Goal: Task Accomplishment & Management: Manage account settings

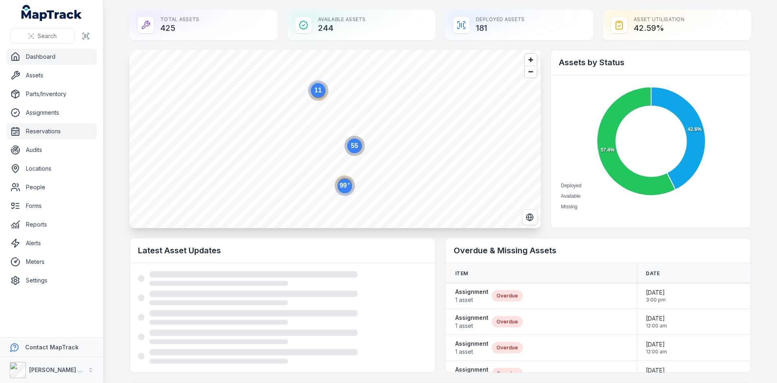
click at [36, 131] on link "Reservations" at bounding box center [51, 131] width 90 height 16
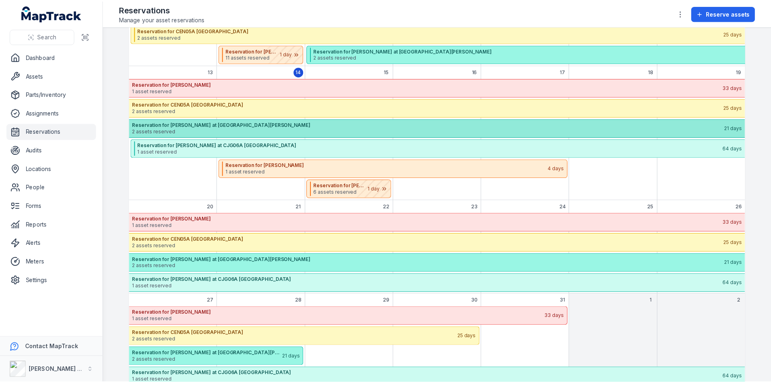
scroll to position [273, 0]
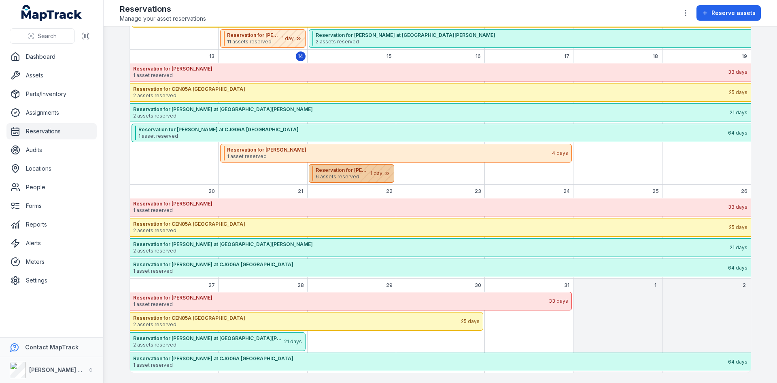
click at [353, 174] on div "October 2025" at bounding box center [373, 173] width 40 height 18
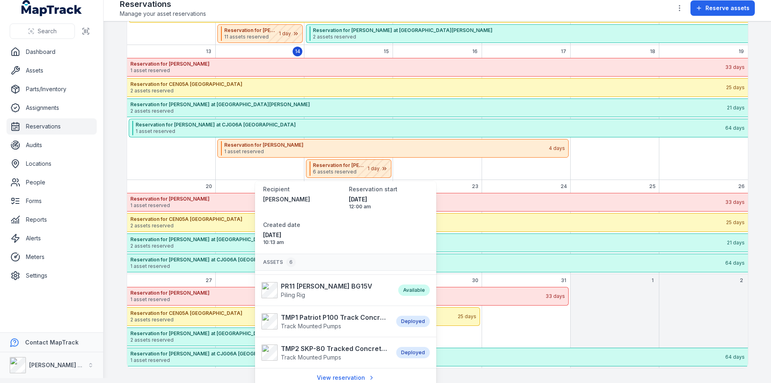
scroll to position [41, 0]
click at [620, 305] on div "October 2025" at bounding box center [615, 325] width 89 height 81
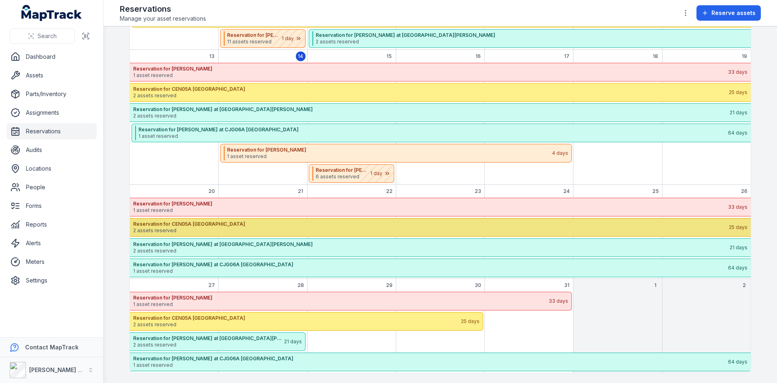
scroll to position [0, 0]
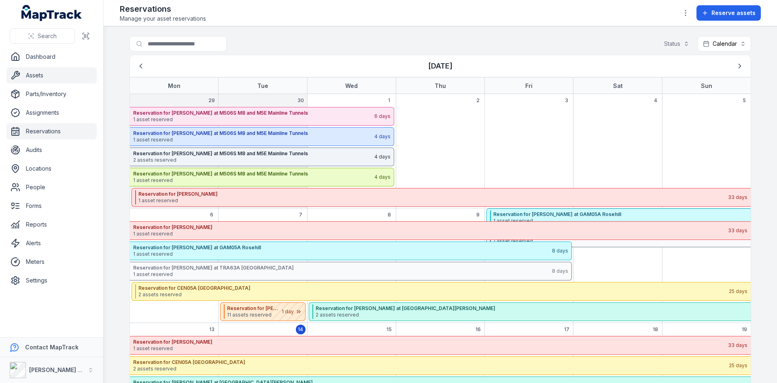
drag, startPoint x: 49, startPoint y: 76, endPoint x: 75, endPoint y: 69, distance: 26.0
click at [49, 76] on link "Assets" at bounding box center [51, 75] width 90 height 16
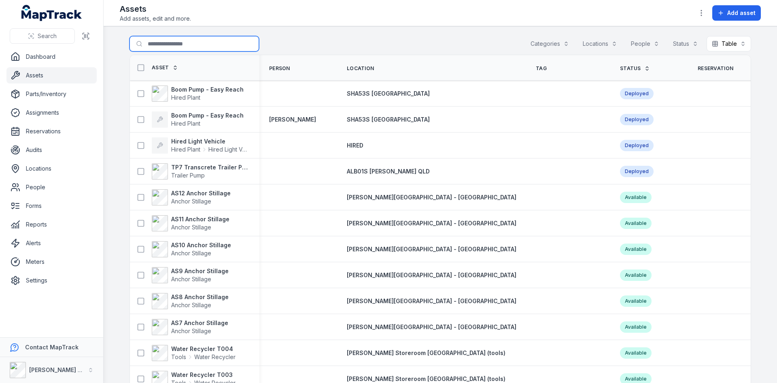
click at [176, 42] on input "Search for assets" at bounding box center [195, 43] width 130 height 15
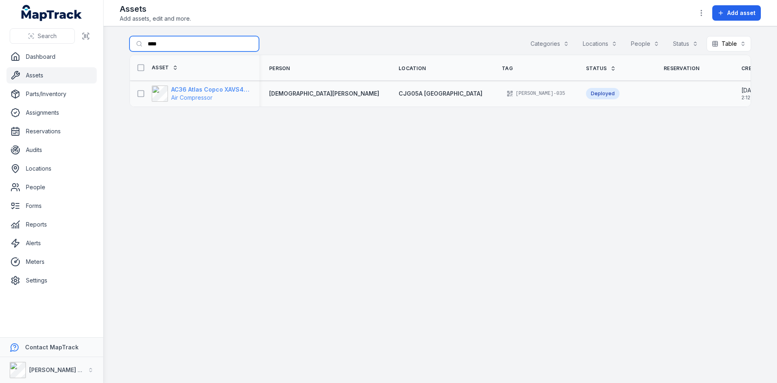
type input "****"
click at [194, 94] on span "Air Compressor" at bounding box center [191, 97] width 41 height 7
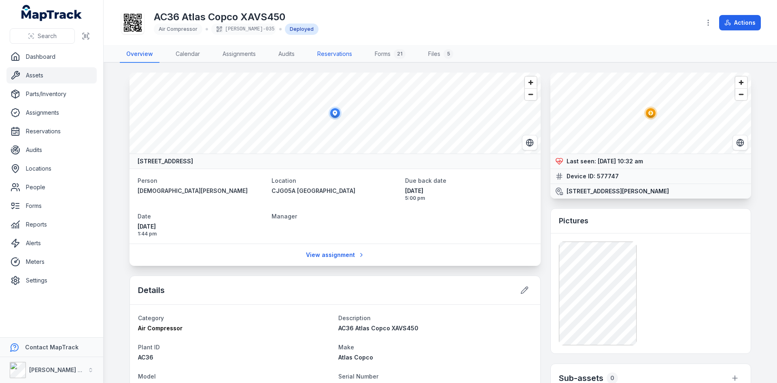
click at [337, 53] on link "Reservations" at bounding box center [335, 54] width 48 height 17
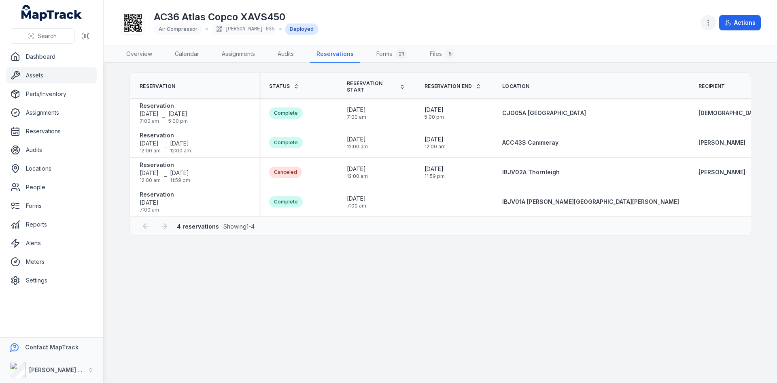
click at [711, 22] on icon "button" at bounding box center [709, 23] width 8 height 8
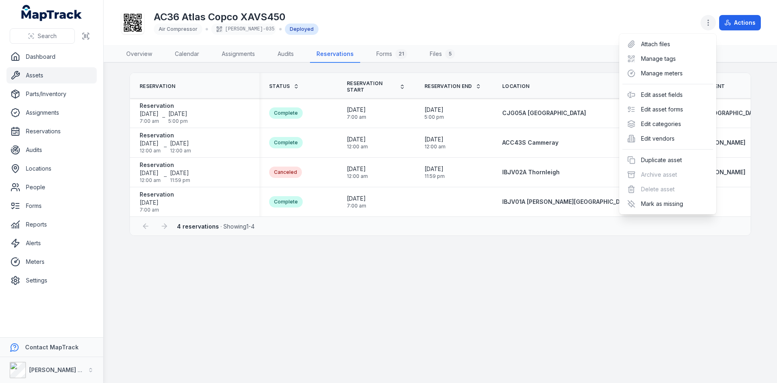
click at [711, 22] on icon "button" at bounding box center [709, 23] width 8 height 8
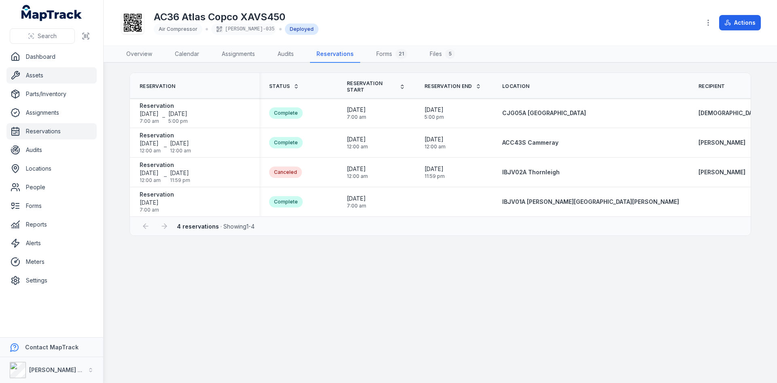
click at [57, 134] on link "Reservations" at bounding box center [51, 131] width 90 height 16
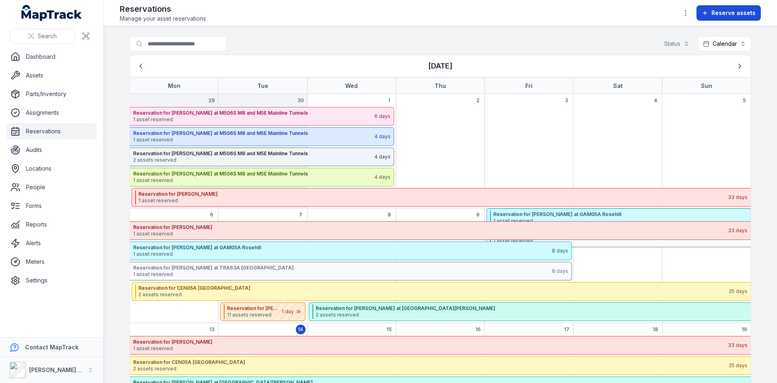
click at [722, 16] on span "Reserve assets" at bounding box center [734, 13] width 44 height 8
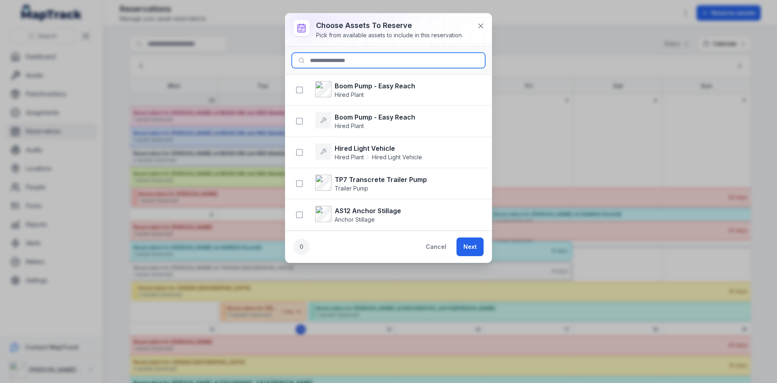
click at [380, 64] on input at bounding box center [389, 60] width 194 height 15
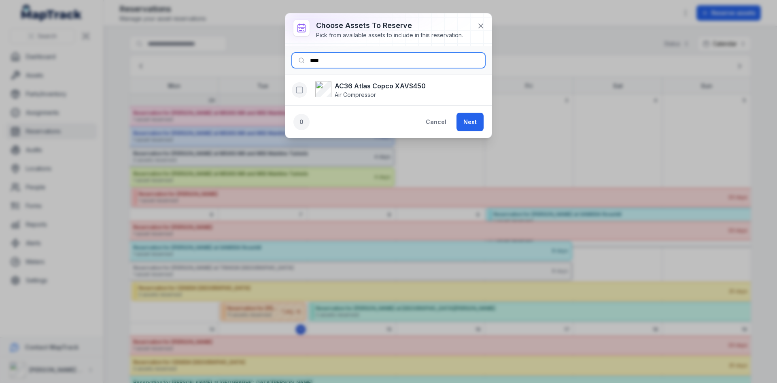
type input "****"
click at [300, 89] on icon "button" at bounding box center [300, 90] width 8 height 8
click at [468, 122] on button "Next" at bounding box center [470, 122] width 27 height 19
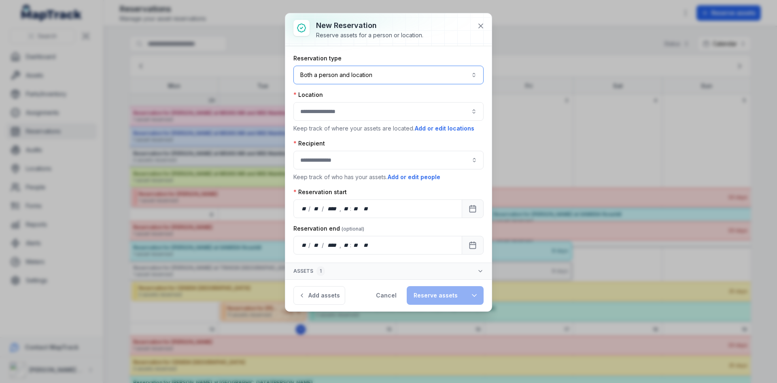
click at [381, 75] on button "Both a person and location ****" at bounding box center [389, 75] width 190 height 19
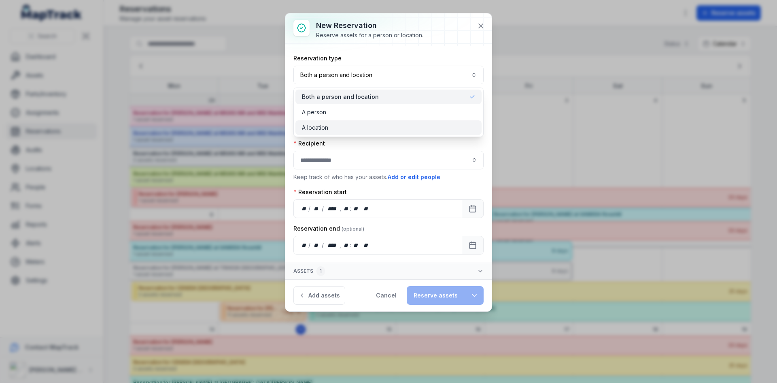
click at [401, 126] on div "A location" at bounding box center [388, 127] width 173 height 8
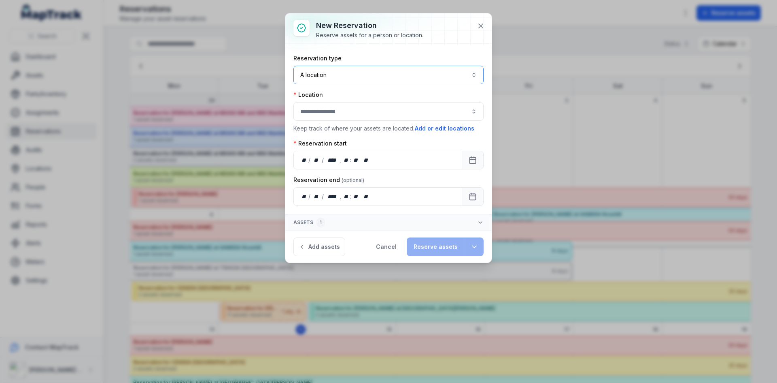
click at [406, 72] on button "A location ********" at bounding box center [389, 75] width 190 height 19
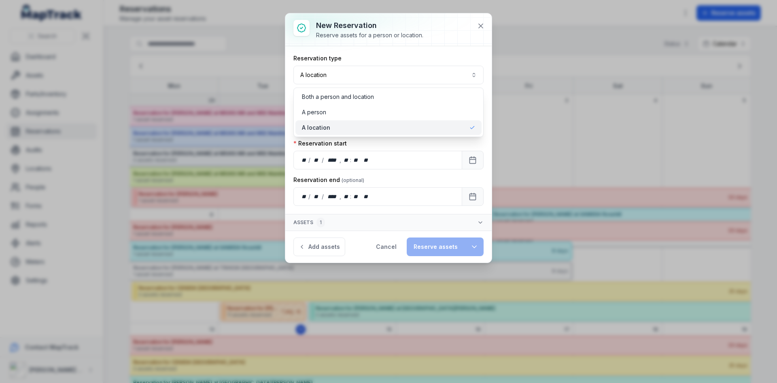
click at [617, 138] on div "New reservation Reserve assets for a person or location. Reservation type A loc…" at bounding box center [388, 191] width 777 height 383
click at [412, 145] on div "Reservation type A location ******** Location Keep track of where your assets a…" at bounding box center [389, 129] width 190 height 151
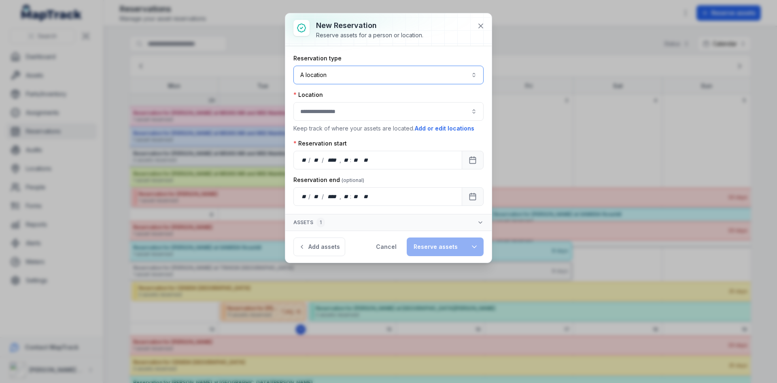
click at [397, 113] on div at bounding box center [389, 111] width 190 height 19
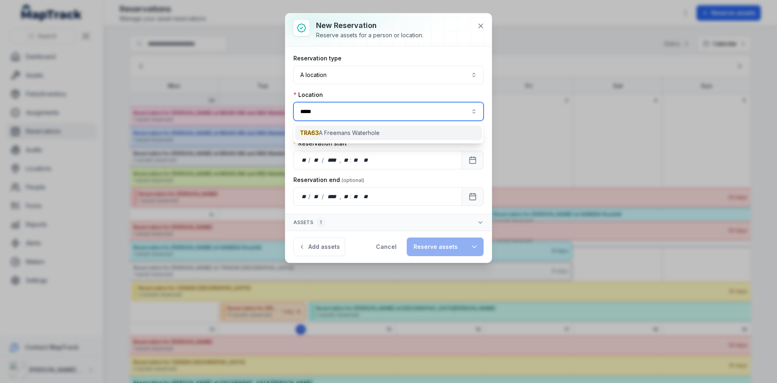
type input "*****"
click at [392, 131] on div "TRA63 A Freemans Waterhole" at bounding box center [388, 133] width 187 height 15
type input "**********"
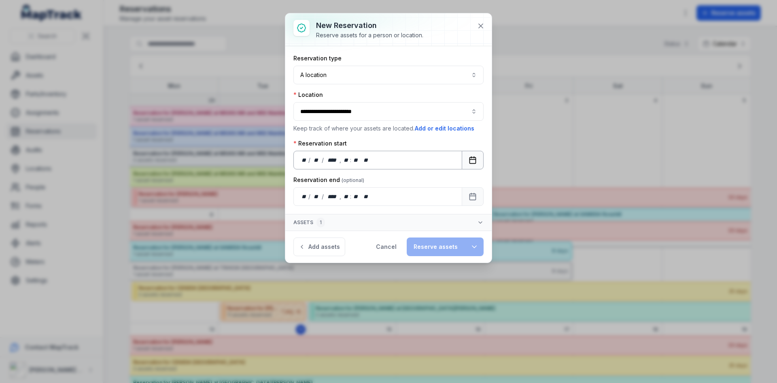
click at [476, 162] on rect "Calendar" at bounding box center [473, 160] width 6 height 6
click at [362, 202] on div "** / ** / **** , ** : **   **" at bounding box center [378, 196] width 169 height 19
click at [474, 195] on icon "Calendar" at bounding box center [473, 196] width 8 height 8
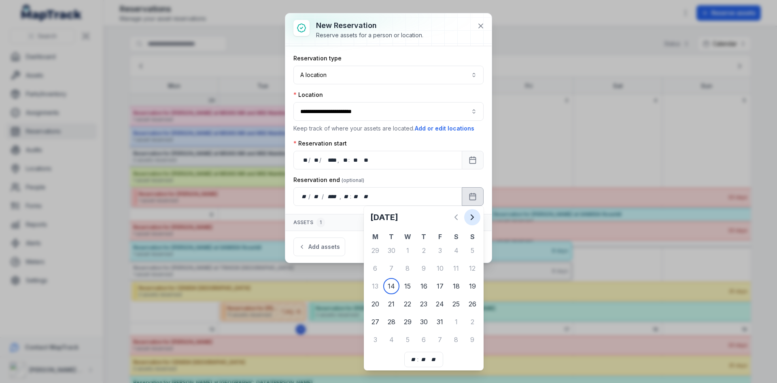
click at [471, 219] on icon "Next" at bounding box center [473, 217] width 10 height 10
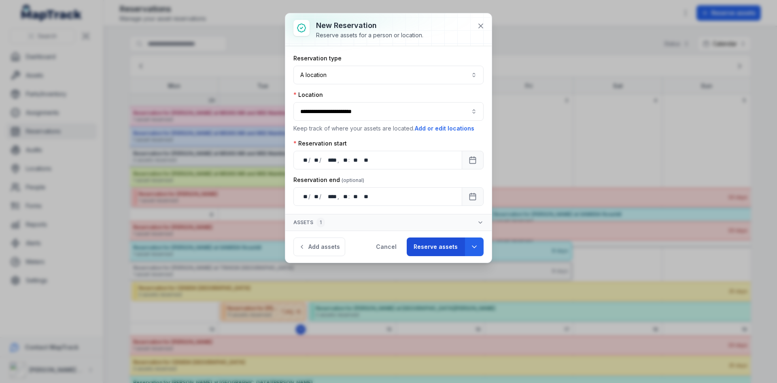
click at [449, 252] on button "Reserve assets" at bounding box center [436, 246] width 58 height 19
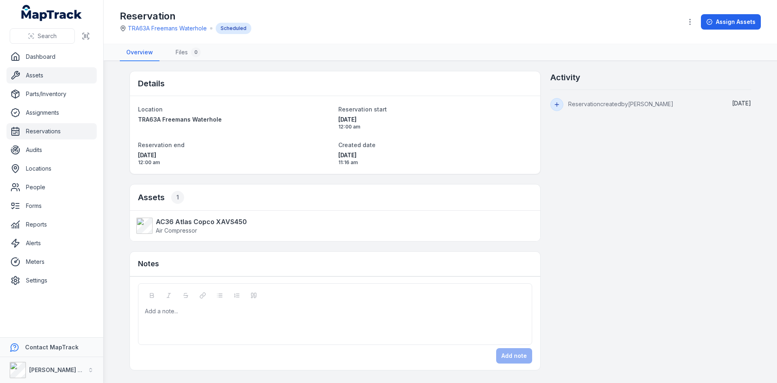
click at [62, 80] on link "Assets" at bounding box center [51, 75] width 90 height 16
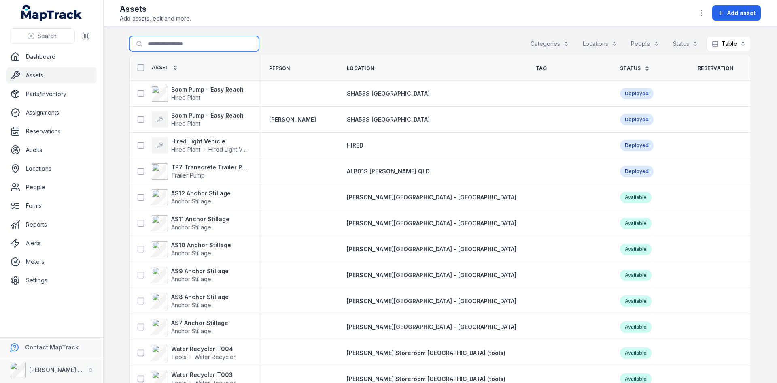
click at [175, 46] on input "Search for assets" at bounding box center [195, 43] width 130 height 15
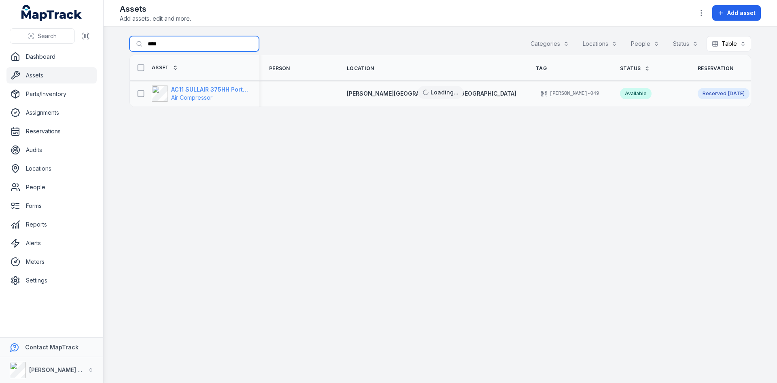
type input "****"
click at [187, 94] on span "Air Compressor" at bounding box center [210, 98] width 79 height 8
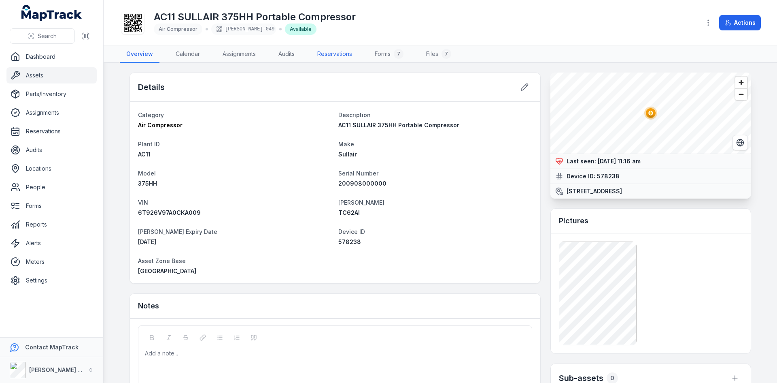
click at [343, 55] on link "Reservations" at bounding box center [335, 54] width 48 height 17
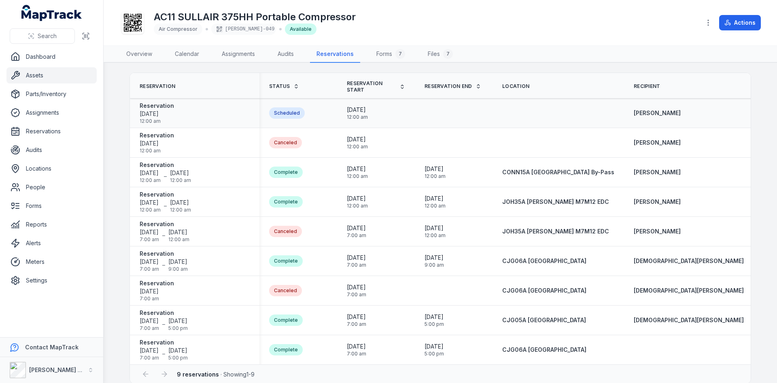
click at [270, 117] on div "Scheduled" at bounding box center [287, 112] width 36 height 11
click at [219, 111] on div "Reservation 15/10/2025 12:00 am" at bounding box center [195, 113] width 110 height 23
click at [48, 134] on link "Reservations" at bounding box center [51, 131] width 90 height 16
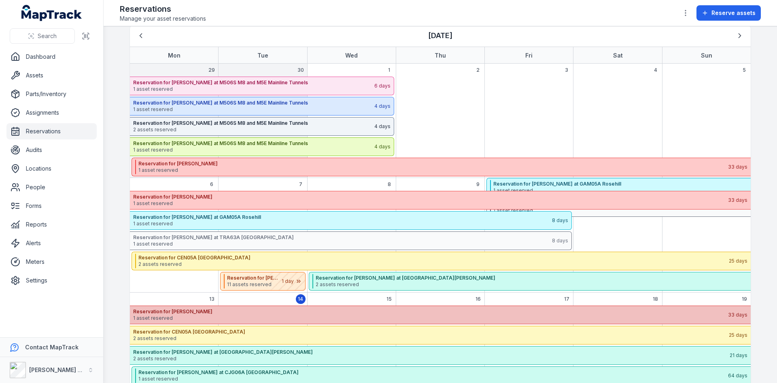
scroll to position [81, 0]
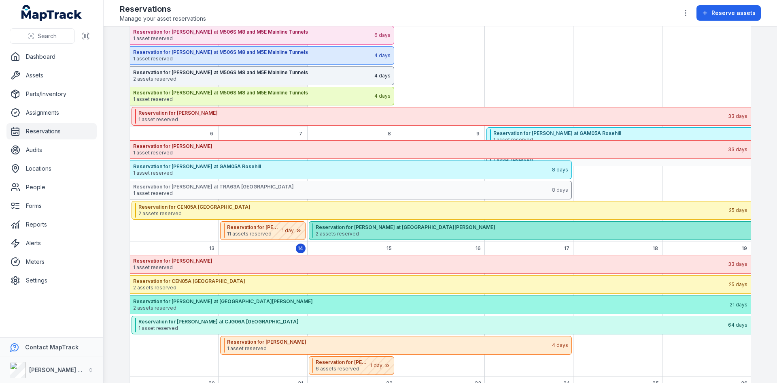
click at [380, 231] on span "2 assets reserved" at bounding box center [611, 233] width 591 height 6
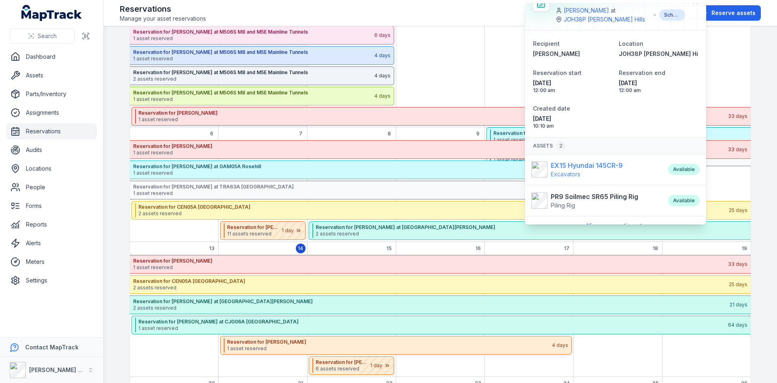
scroll to position [25, 0]
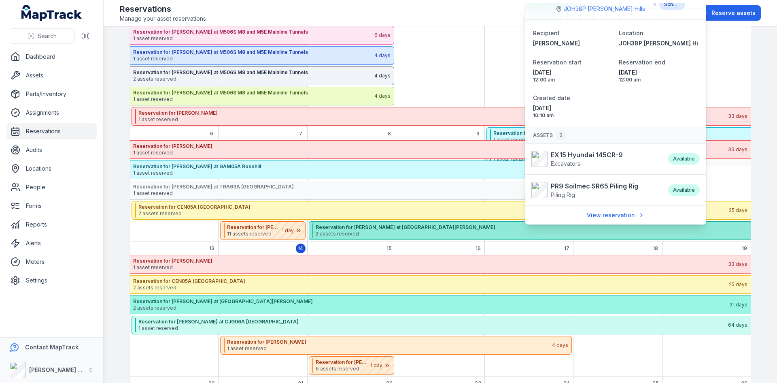
click at [340, 227] on strong "Reservation for [PERSON_NAME] at [GEOGRAPHIC_DATA][PERSON_NAME]" at bounding box center [611, 227] width 591 height 6
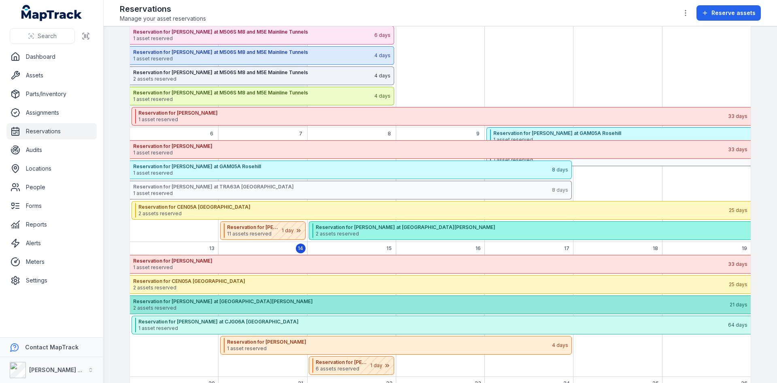
click at [302, 302] on strong "Reservation for [PERSON_NAME] at [GEOGRAPHIC_DATA][PERSON_NAME]" at bounding box center [431, 301] width 596 height 6
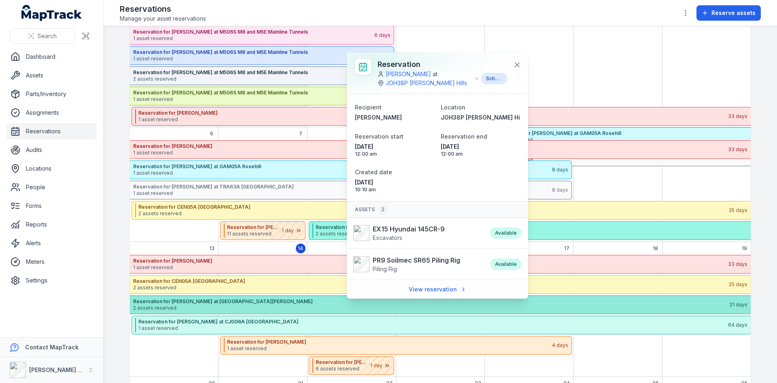
click at [302, 302] on strong "Reservation for [PERSON_NAME] at [GEOGRAPHIC_DATA][PERSON_NAME]" at bounding box center [431, 301] width 596 height 6
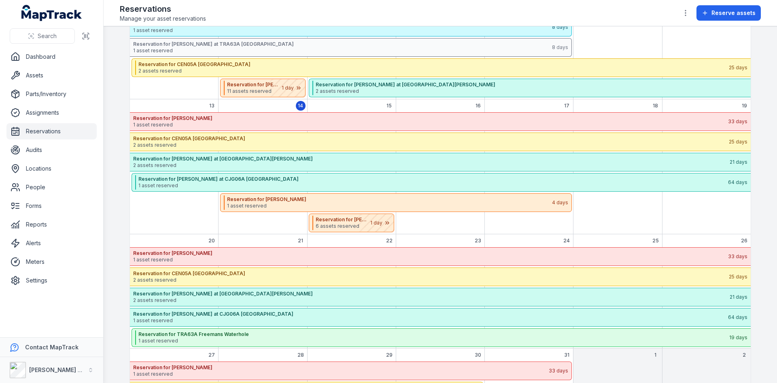
scroll to position [243, 0]
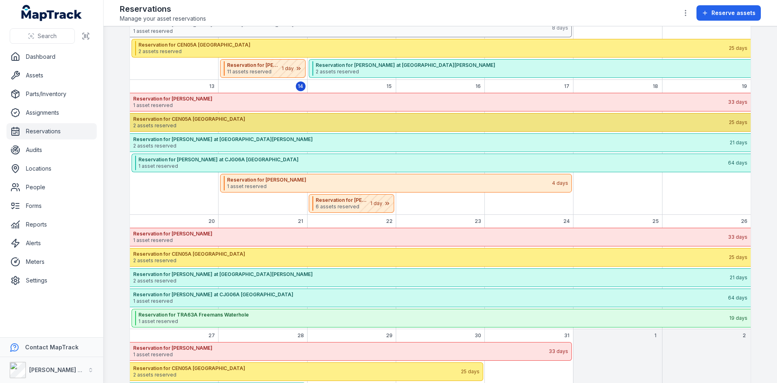
click at [387, 120] on strong "Reservation for CEN05A [GEOGRAPHIC_DATA]" at bounding box center [430, 119] width 595 height 6
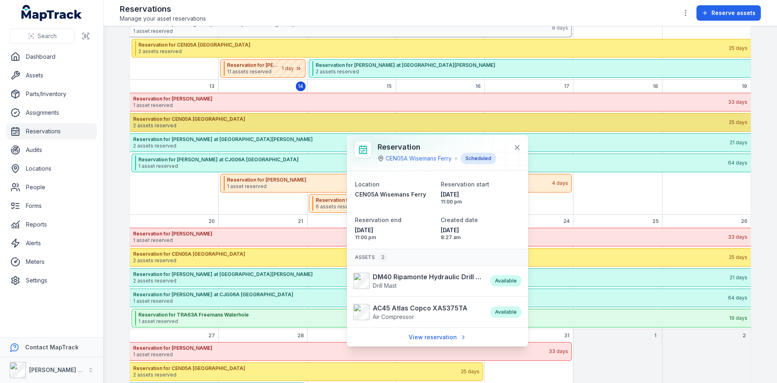
click at [387, 120] on strong "Reservation for CEN05A [GEOGRAPHIC_DATA]" at bounding box center [430, 119] width 595 height 6
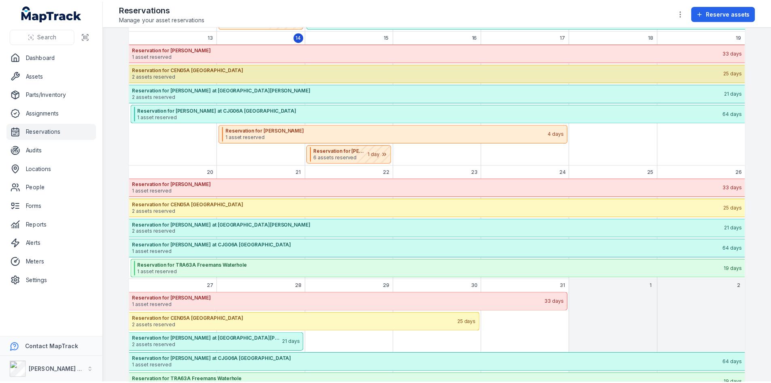
scroll to position [313, 0]
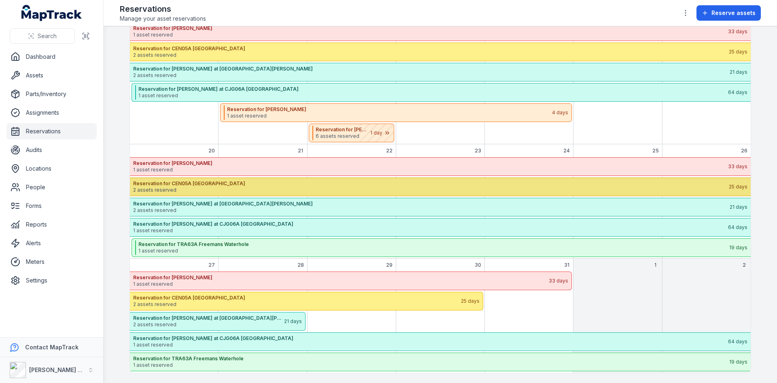
click at [382, 187] on span "2 assets reserved" at bounding box center [430, 190] width 595 height 6
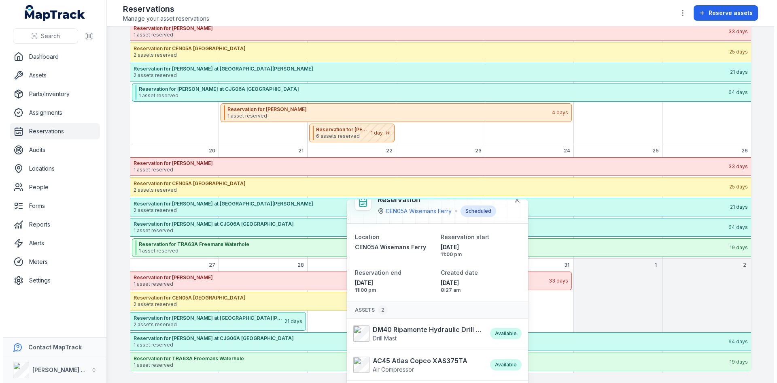
scroll to position [0, 0]
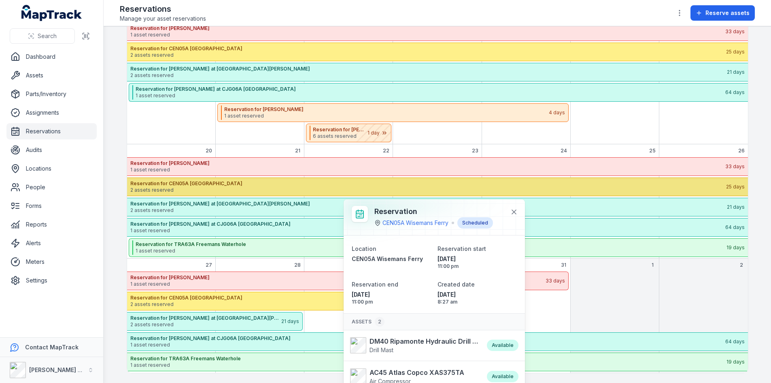
click at [385, 187] on span "2 assets reserved" at bounding box center [427, 190] width 595 height 6
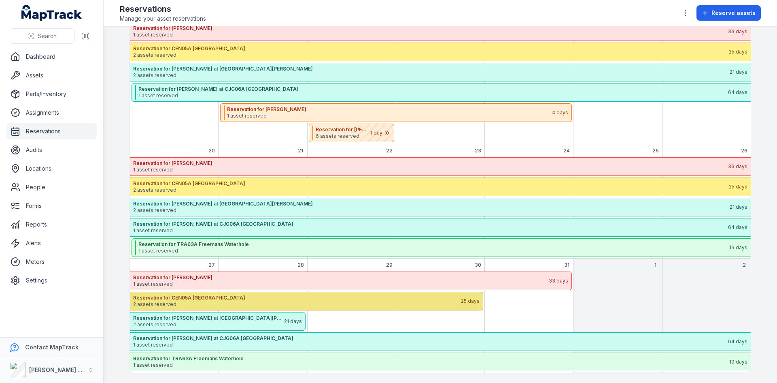
click at [358, 302] on span "2 assets reserved" at bounding box center [296, 304] width 327 height 6
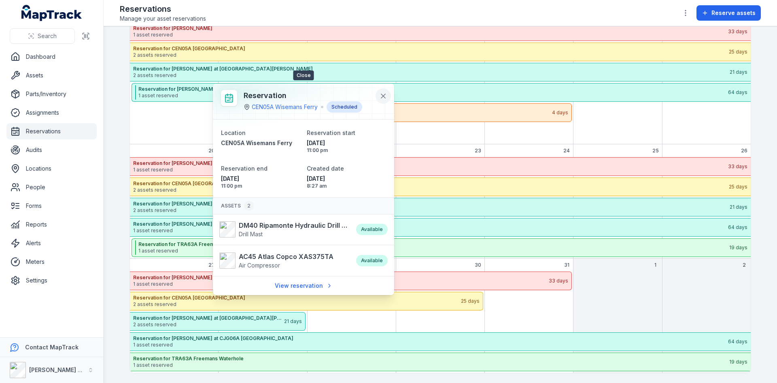
click at [383, 100] on button at bounding box center [383, 95] width 15 height 15
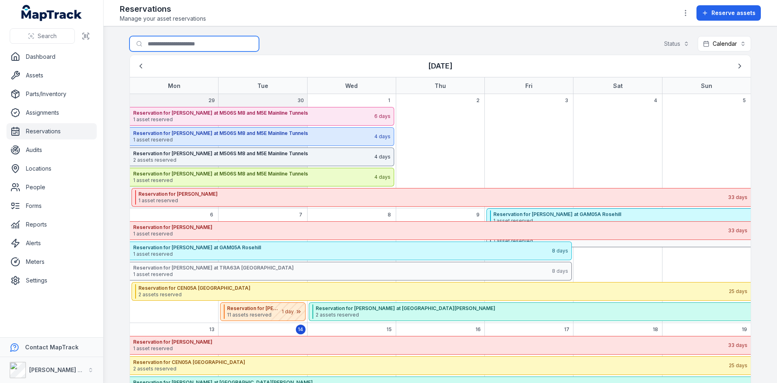
click at [189, 40] on input "Search for reservations" at bounding box center [195, 43] width 130 height 15
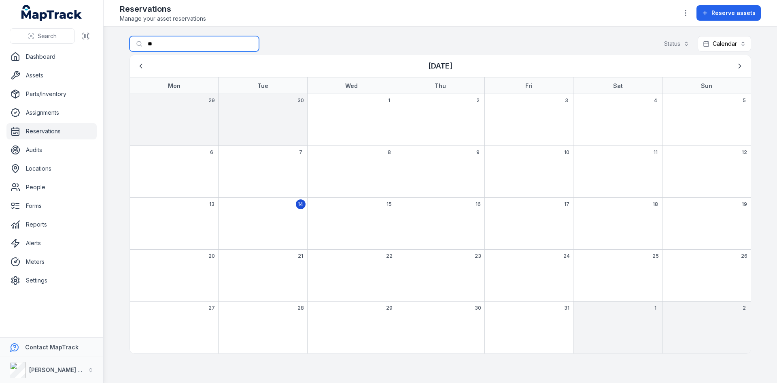
type input "*"
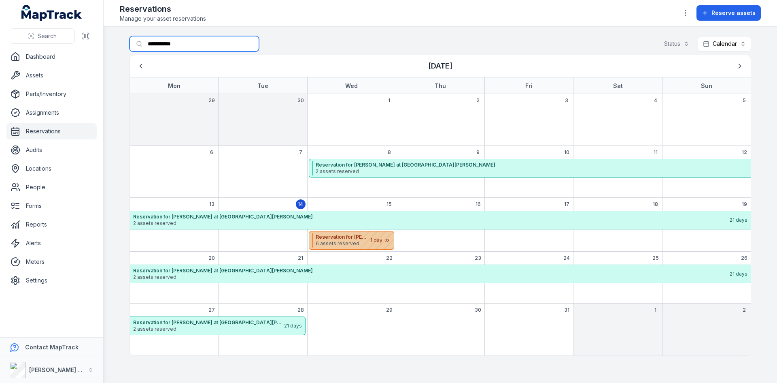
click at [358, 240] on div "October 2025" at bounding box center [373, 240] width 40 height 18
type input "**********"
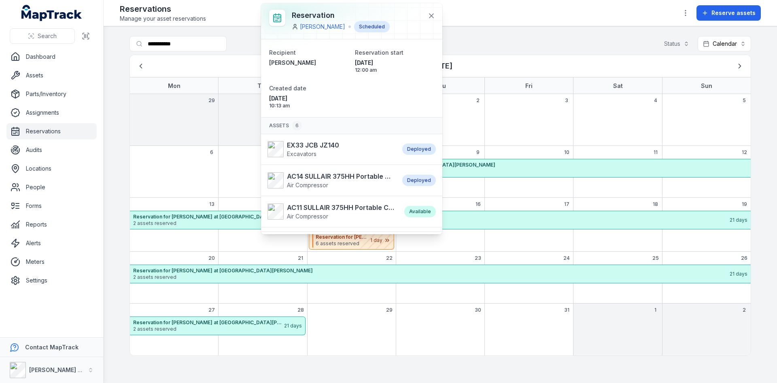
scroll to position [40, 0]
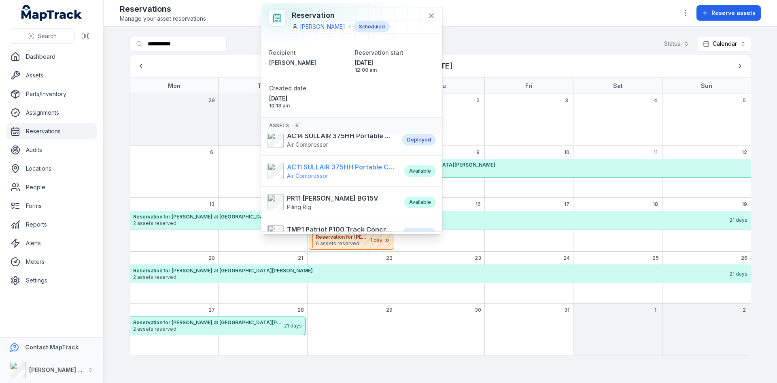
click at [321, 166] on strong "AC11 SULLAIR 375HH Portable Compressor" at bounding box center [341, 167] width 109 height 10
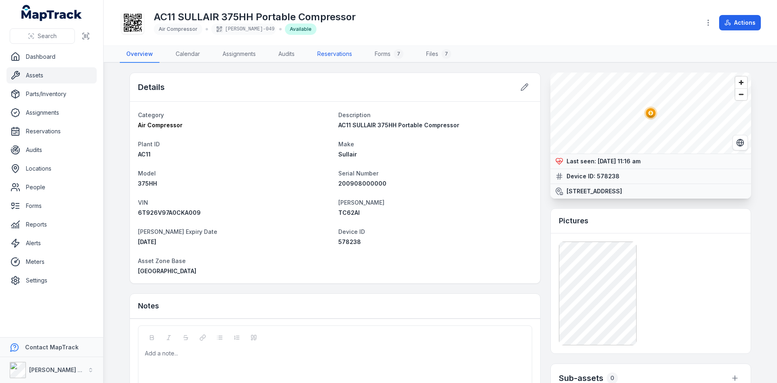
click at [346, 55] on link "Reservations" at bounding box center [335, 54] width 48 height 17
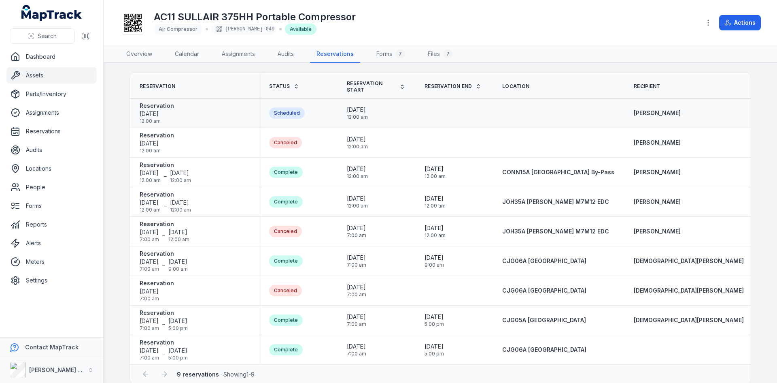
click at [194, 111] on div "Reservation 15/10/2025 12:00 am" at bounding box center [195, 113] width 110 height 23
click at [273, 112] on div "Scheduled" at bounding box center [287, 112] width 36 height 11
click at [367, 111] on span "15/10/2025" at bounding box center [357, 110] width 21 height 8
click at [393, 84] on span "Reservation Start" at bounding box center [371, 86] width 49 height 13
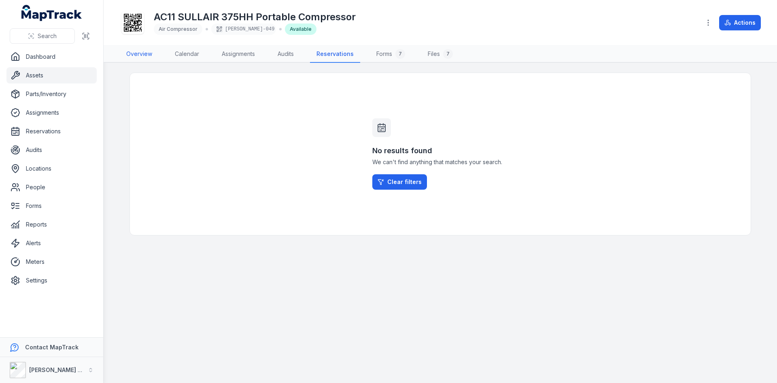
click at [143, 53] on link "Overview" at bounding box center [139, 54] width 39 height 17
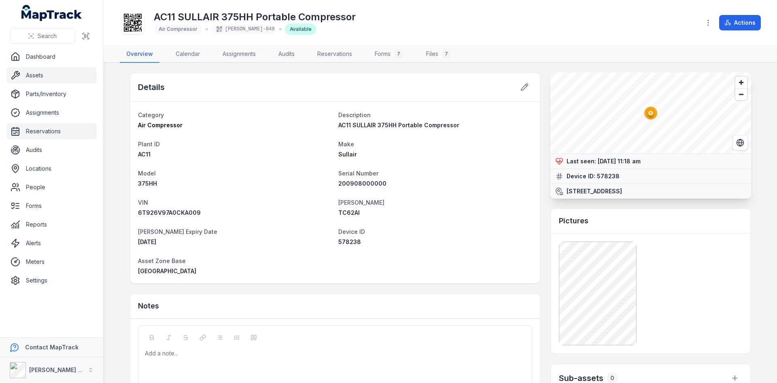
click at [50, 128] on link "Reservations" at bounding box center [51, 131] width 90 height 16
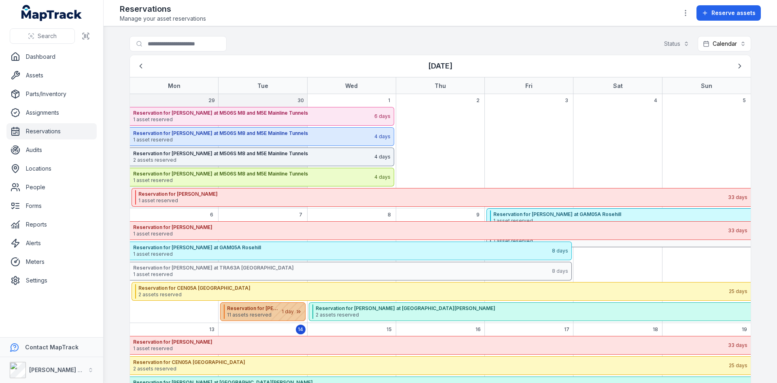
click at [258, 311] on span "11 assets reserved" at bounding box center [254, 314] width 54 height 6
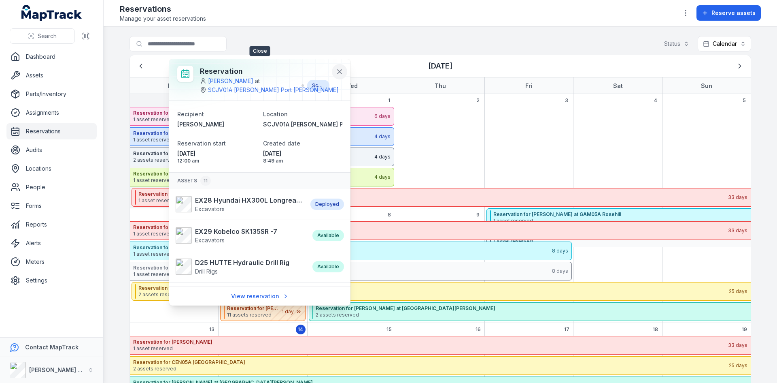
click at [340, 72] on icon at bounding box center [340, 72] width 8 height 8
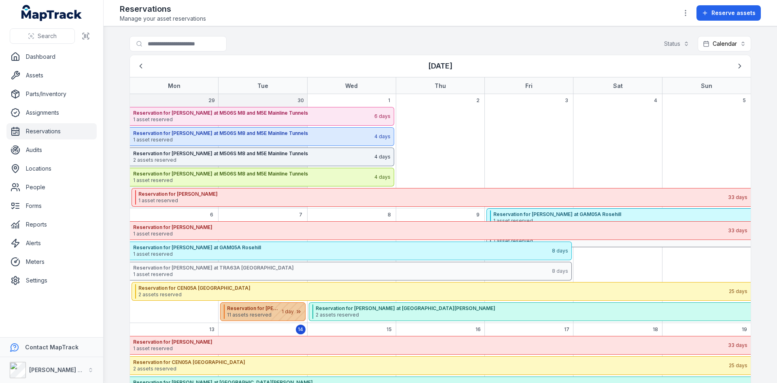
click at [248, 307] on strong "Reservation for [PERSON_NAME] at SCJV01A [PERSON_NAME] [GEOGRAPHIC_DATA][PERSON…" at bounding box center [254, 308] width 54 height 6
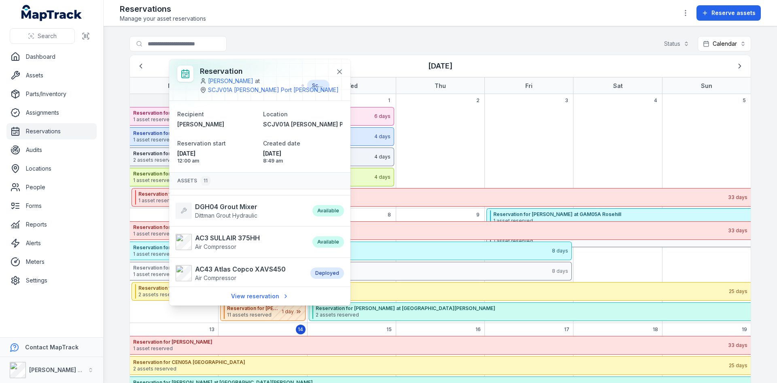
scroll to position [162, 0]
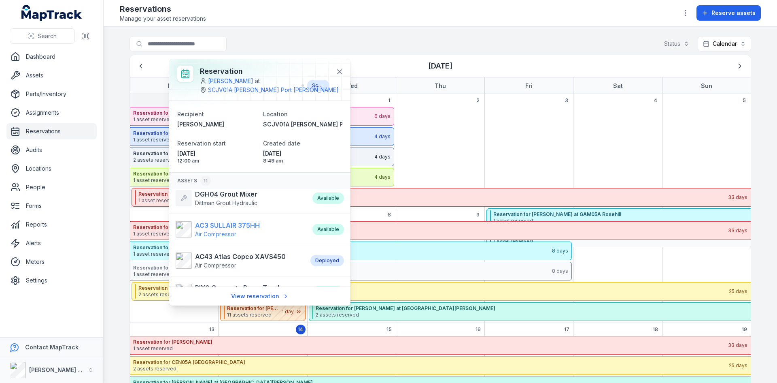
click at [208, 224] on strong "AC3 SULLAIR 375HH" at bounding box center [227, 225] width 65 height 10
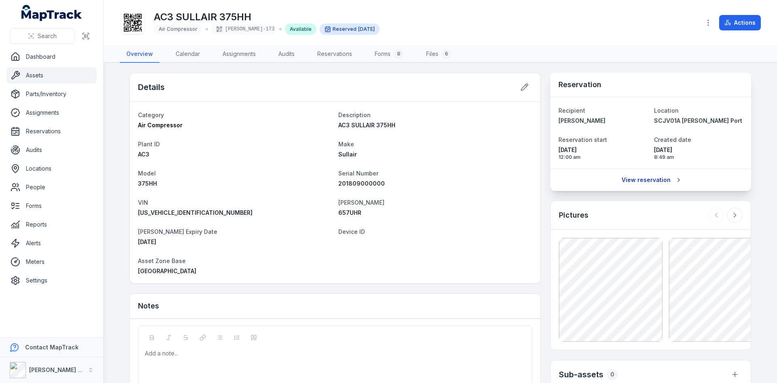
click at [644, 179] on link "View reservation" at bounding box center [651, 179] width 69 height 15
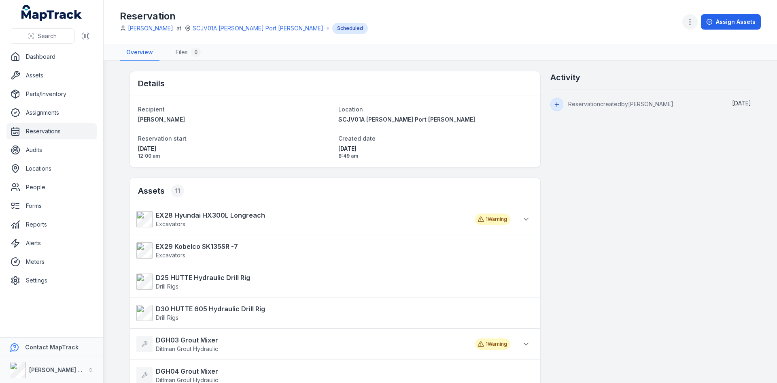
click at [692, 17] on button "button" at bounding box center [690, 21] width 15 height 15
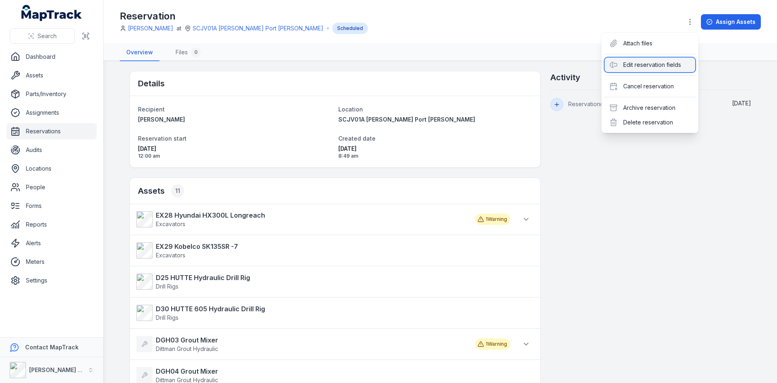
click at [615, 62] on icon at bounding box center [614, 65] width 8 height 8
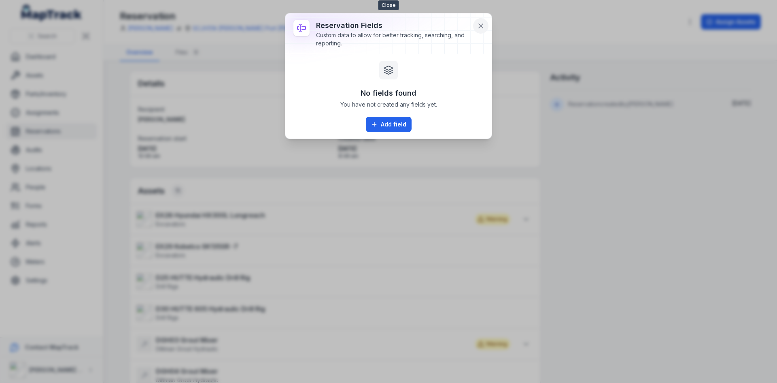
click at [479, 29] on icon at bounding box center [481, 26] width 8 height 8
